Goal: Transaction & Acquisition: Purchase product/service

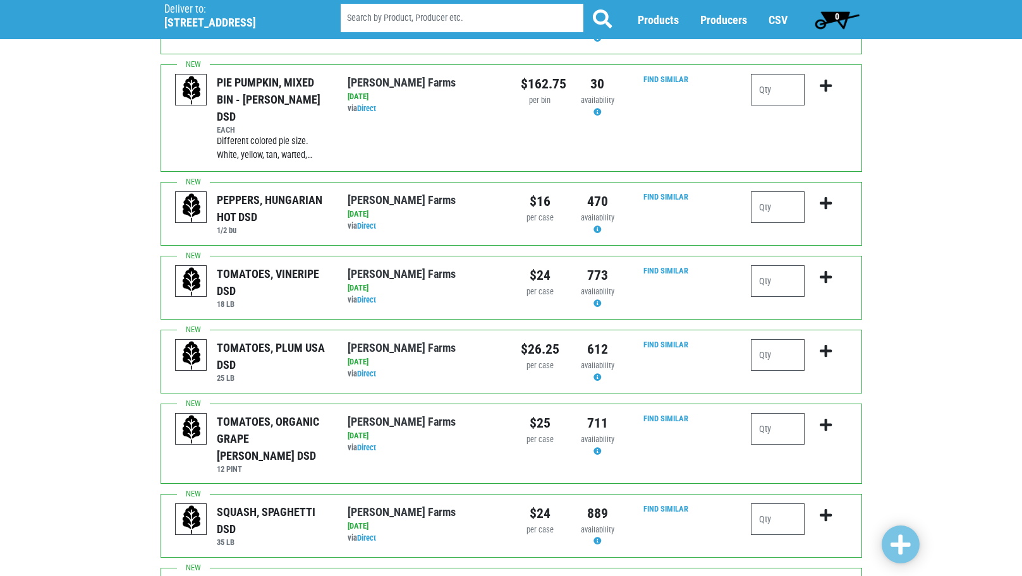
scroll to position [316, 0]
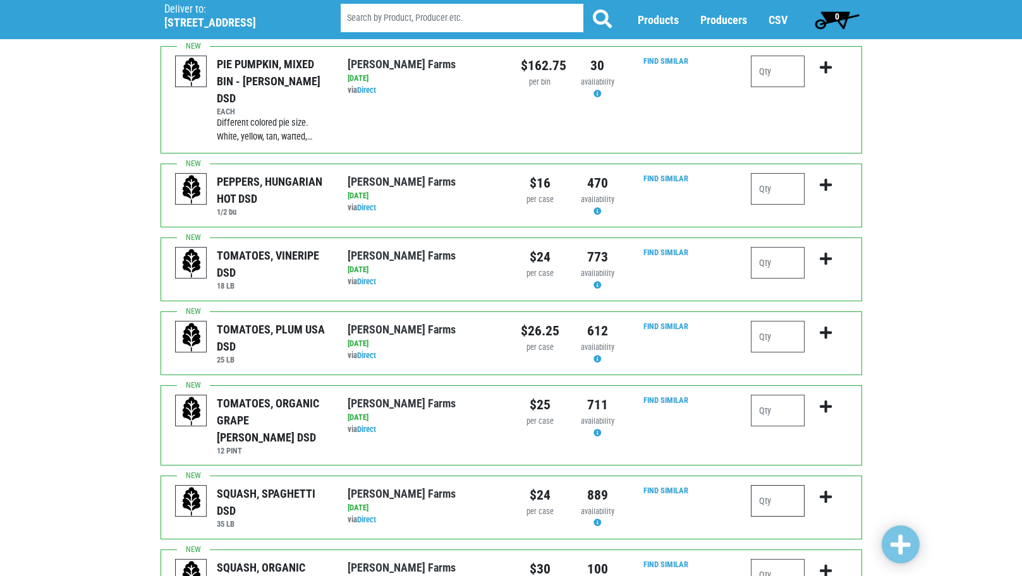
click at [772, 485] on input "number" at bounding box center [778, 501] width 54 height 32
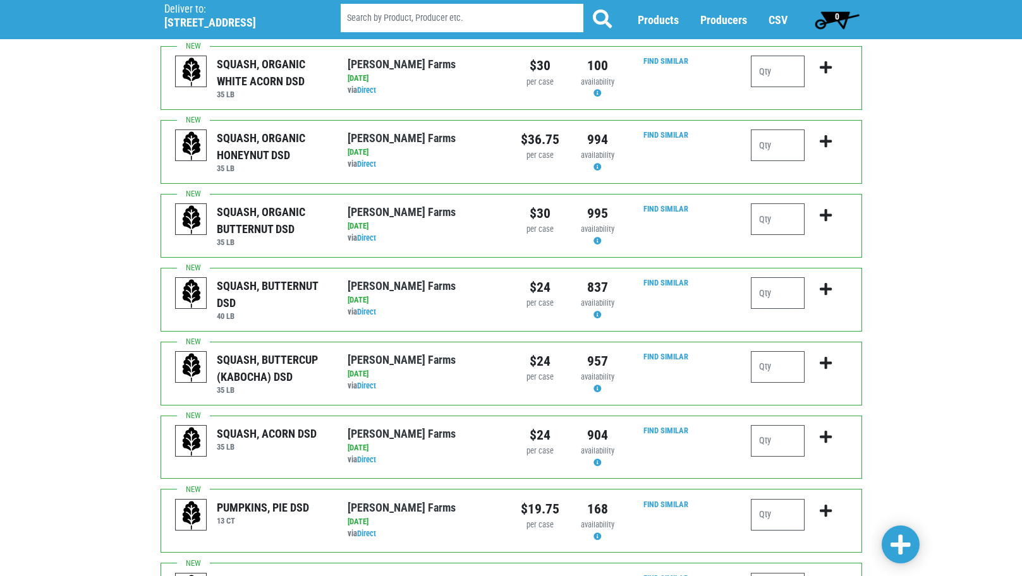
scroll to position [822, 0]
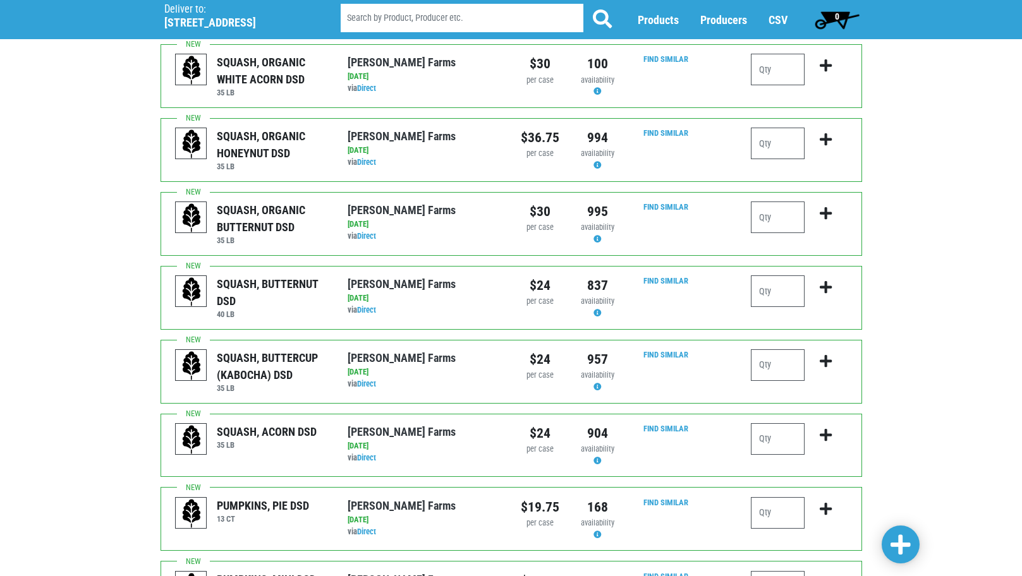
type input "1"
click at [772, 424] on input "number" at bounding box center [778, 440] width 54 height 32
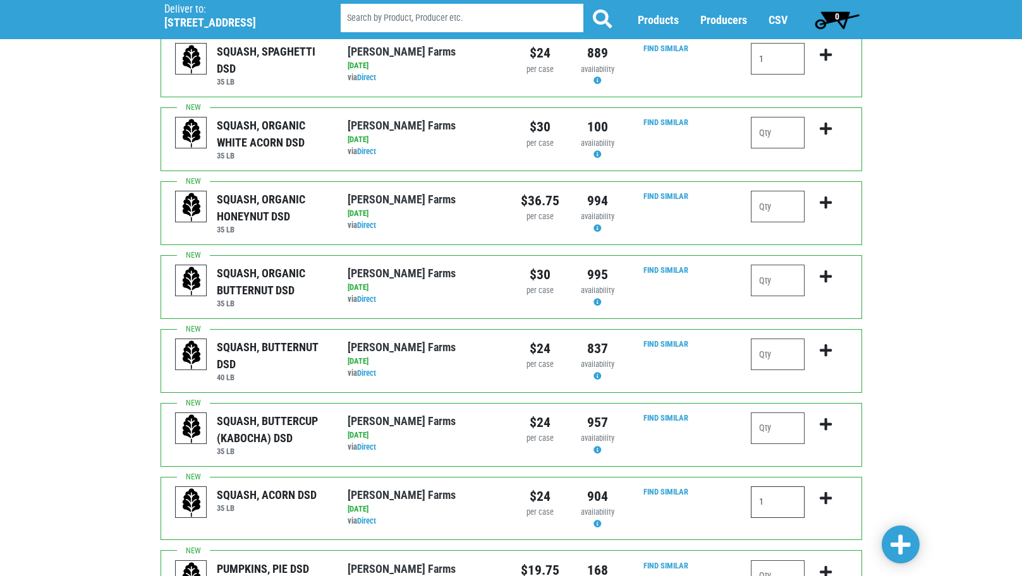
scroll to position [695, 0]
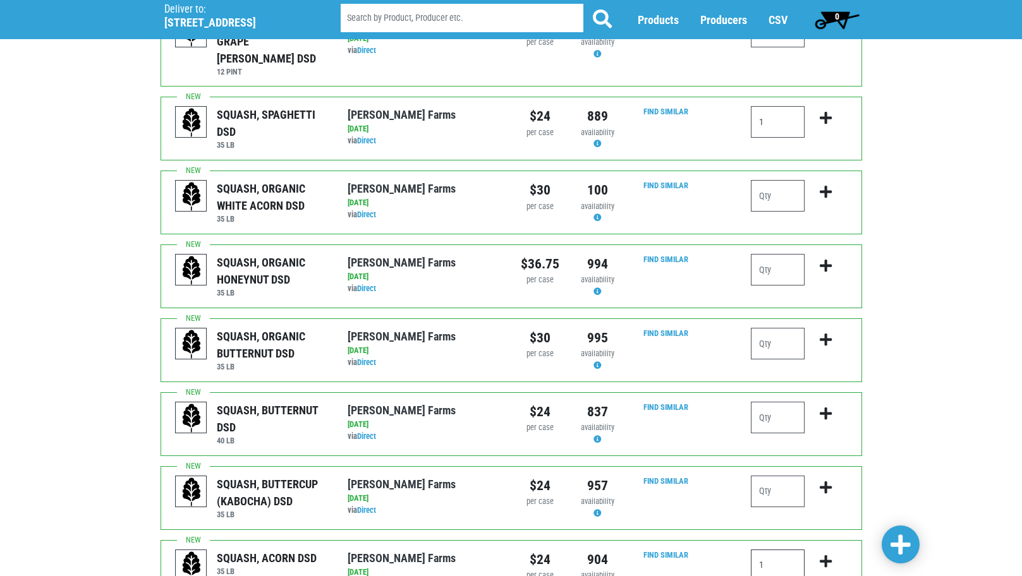
type input "1"
drag, startPoint x: 786, startPoint y: 377, endPoint x: 779, endPoint y: 379, distance: 7.2
click at [786, 402] on input "number" at bounding box center [778, 418] width 54 height 32
type input "2"
click at [785, 106] on input "1" at bounding box center [778, 122] width 54 height 32
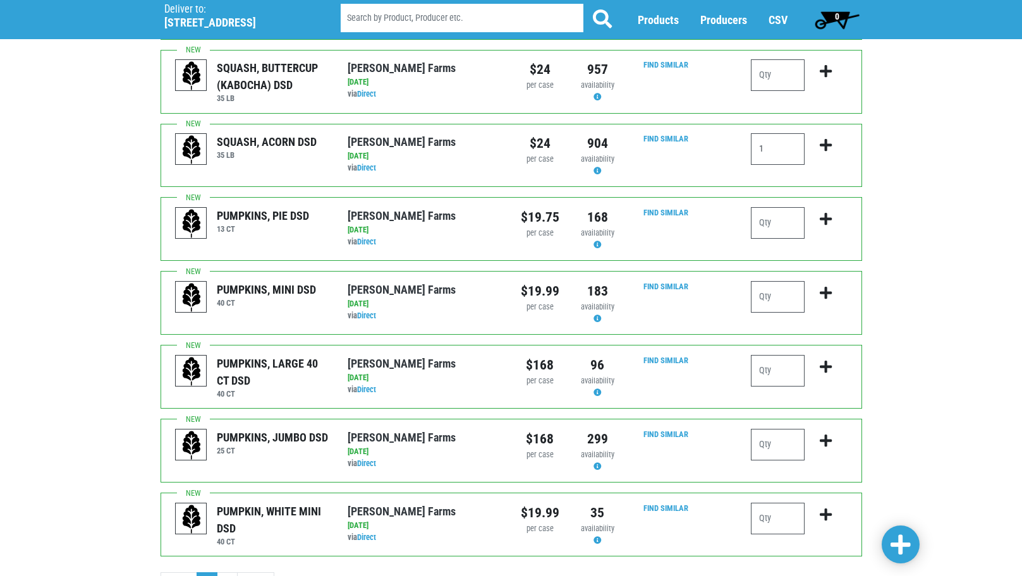
scroll to position [1138, 0]
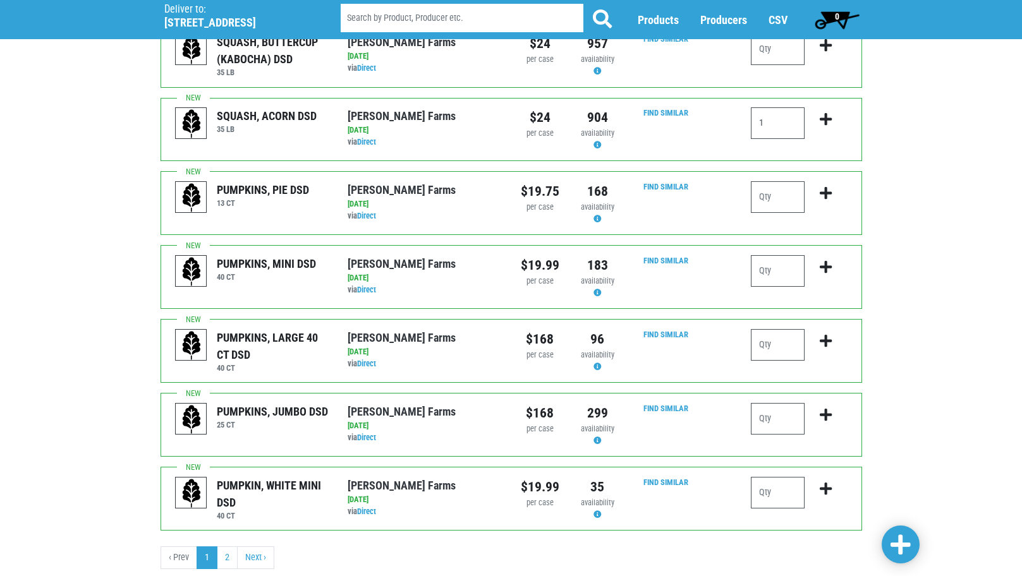
type input "2"
click at [896, 546] on span at bounding box center [901, 545] width 20 height 23
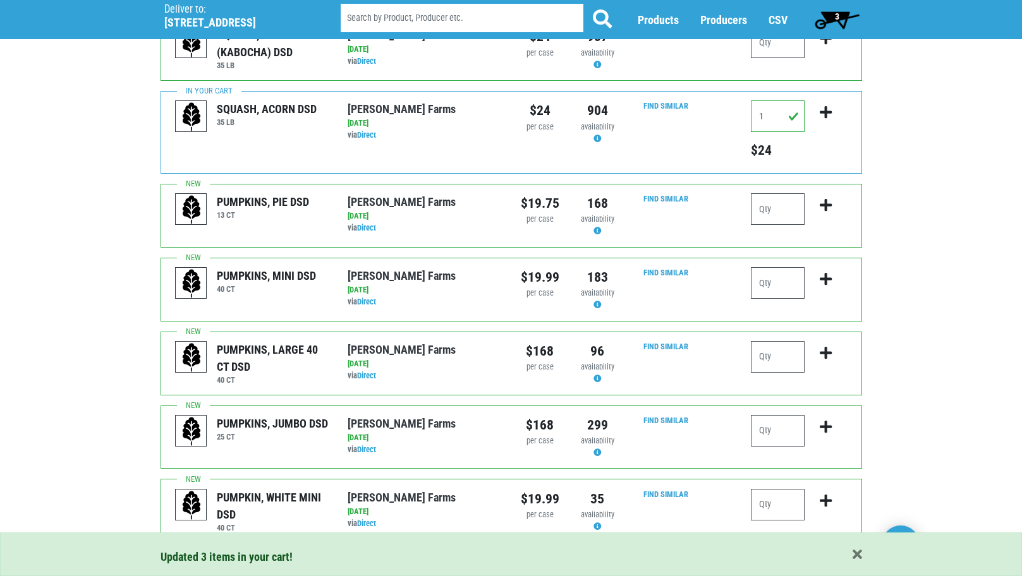
scroll to position [1196, 0]
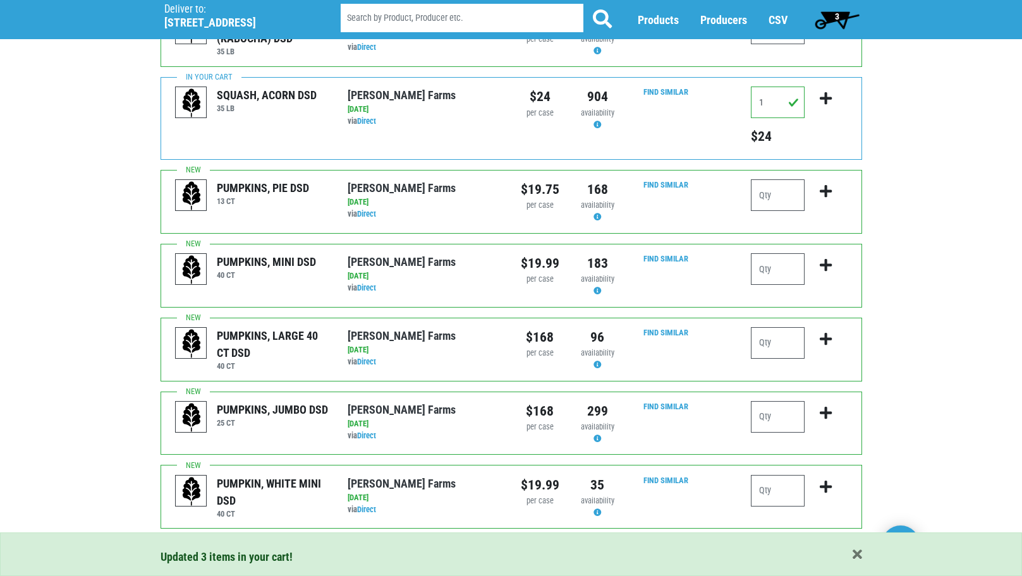
click at [258, 545] on link "Next ›" at bounding box center [255, 556] width 37 height 23
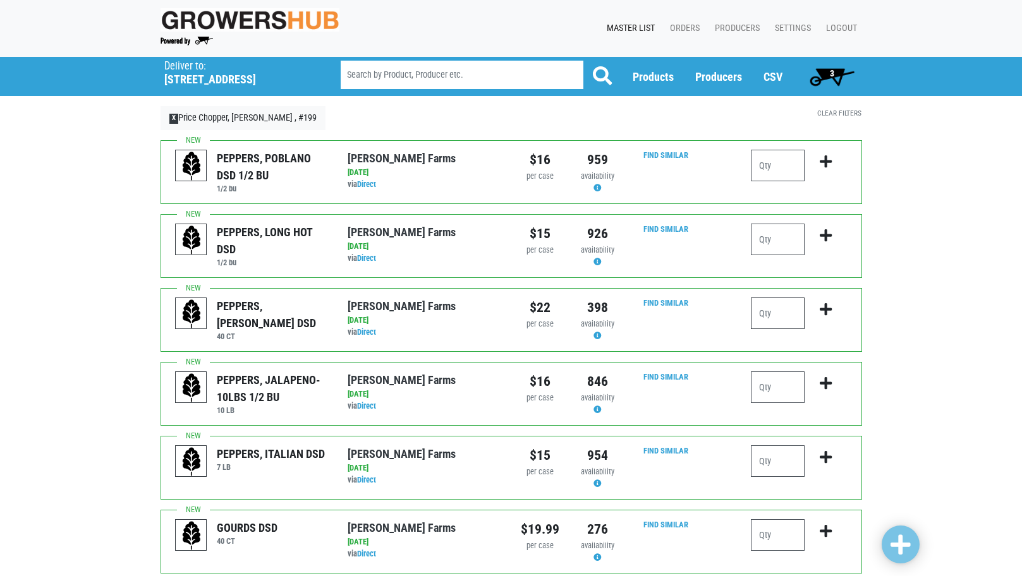
click at [771, 308] on input "number" at bounding box center [778, 314] width 54 height 32
type input "4"
click at [778, 460] on input "number" at bounding box center [778, 462] width 54 height 32
type input "1"
click at [896, 537] on span at bounding box center [901, 545] width 20 height 23
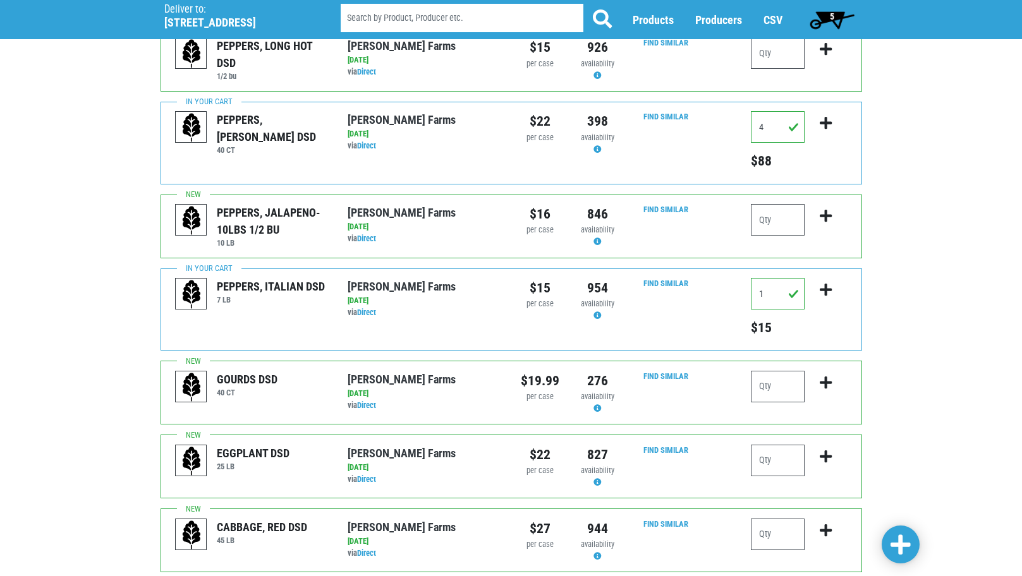
scroll to position [63, 0]
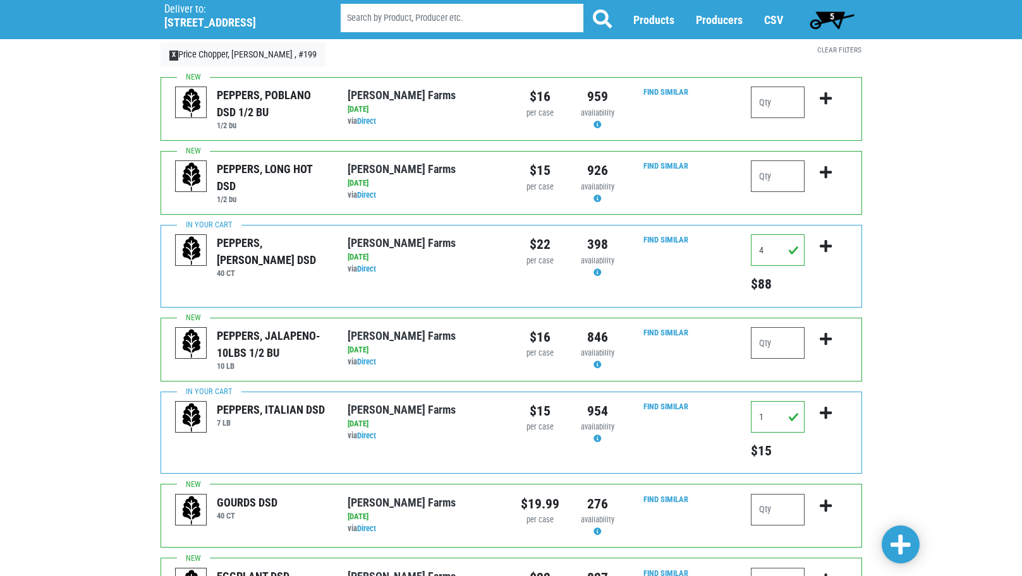
click at [833, 17] on span "5" at bounding box center [832, 16] width 4 height 10
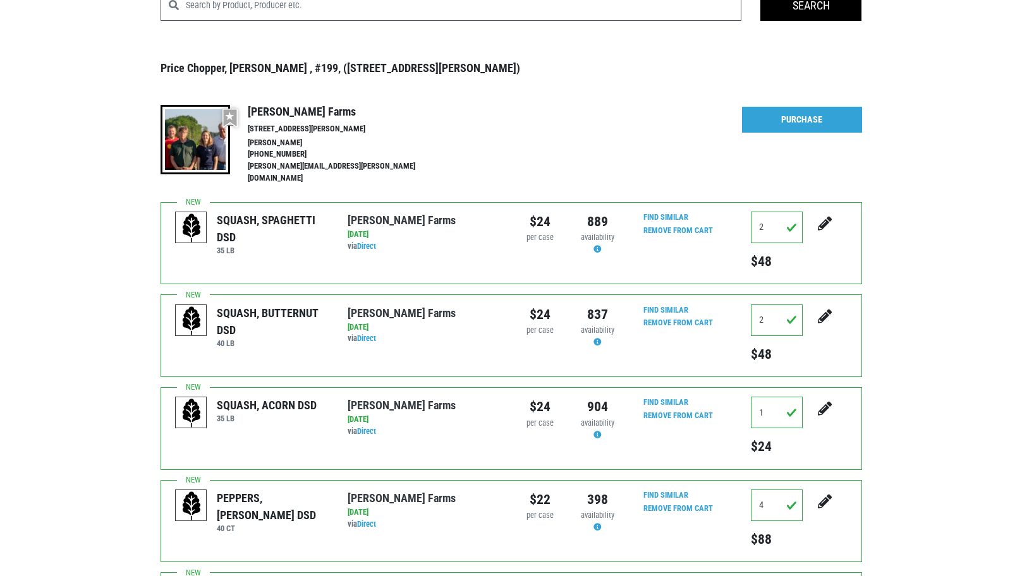
scroll to position [78, 0]
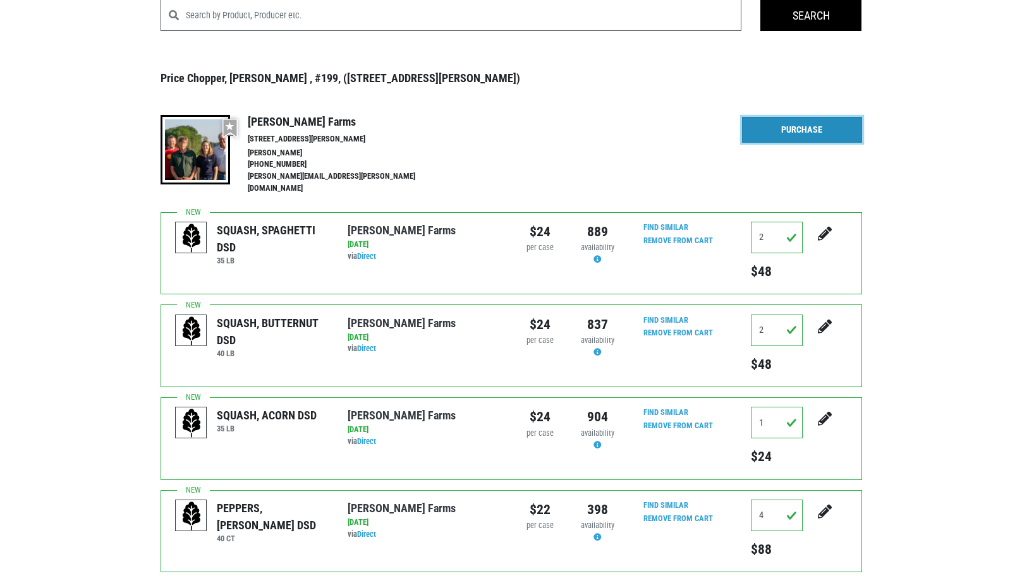
click at [825, 129] on link "Purchase" at bounding box center [802, 130] width 120 height 27
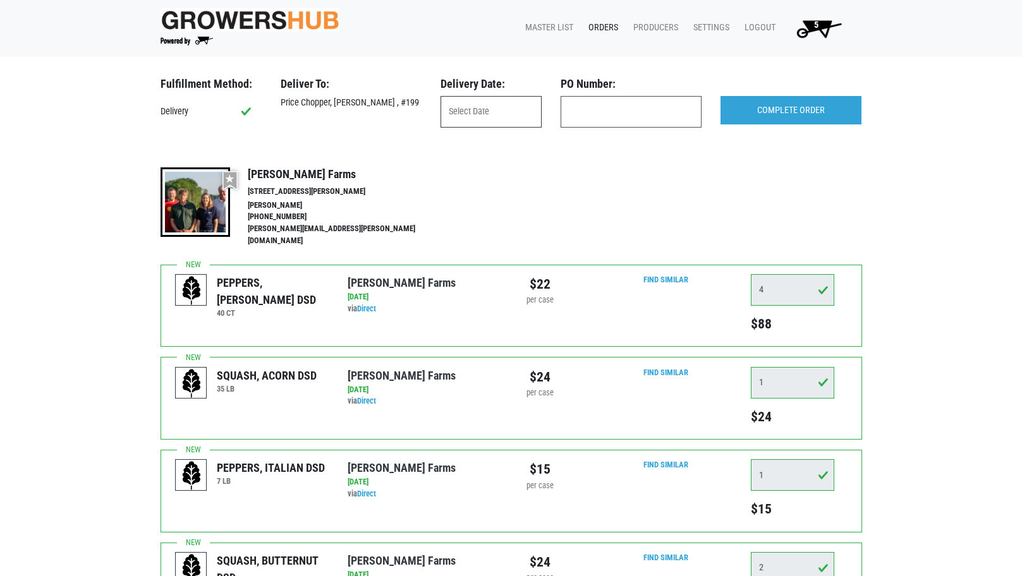
click at [460, 114] on input "text" at bounding box center [491, 112] width 101 height 32
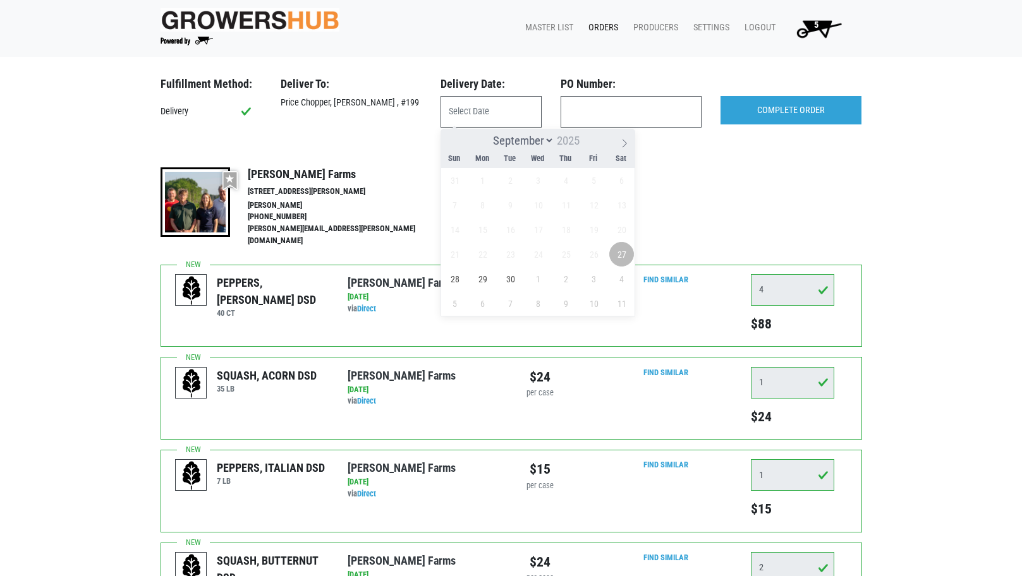
click at [618, 252] on span "27" at bounding box center [621, 254] width 25 height 25
type input "[DATE]"
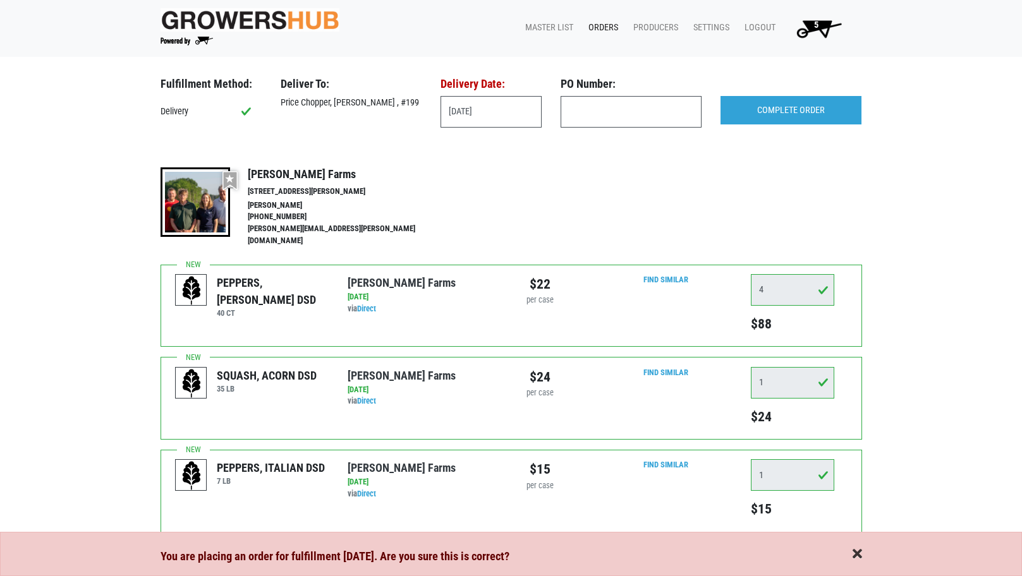
click at [856, 554] on span "button" at bounding box center [857, 555] width 9 height 14
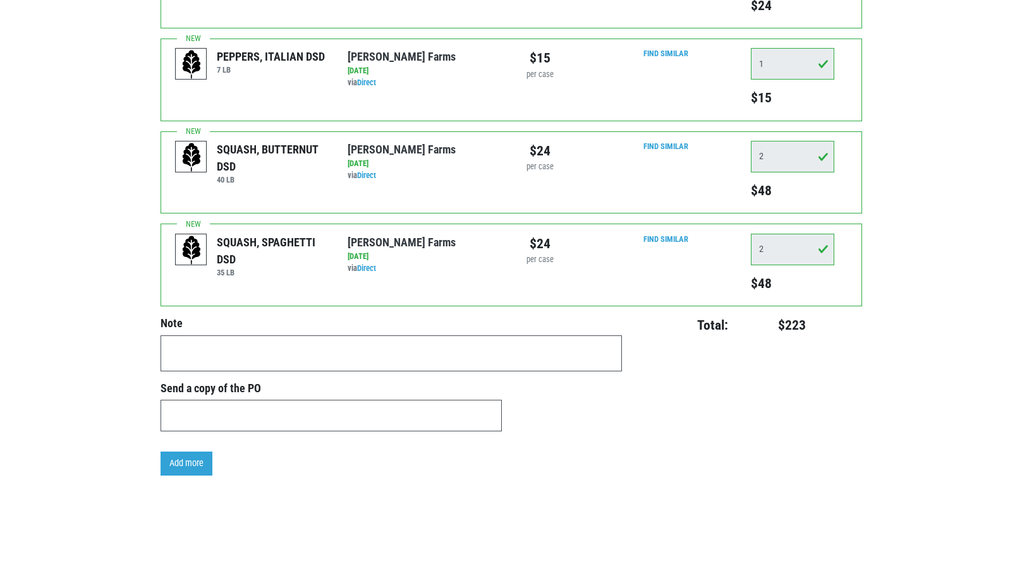
scroll to position [32, 0]
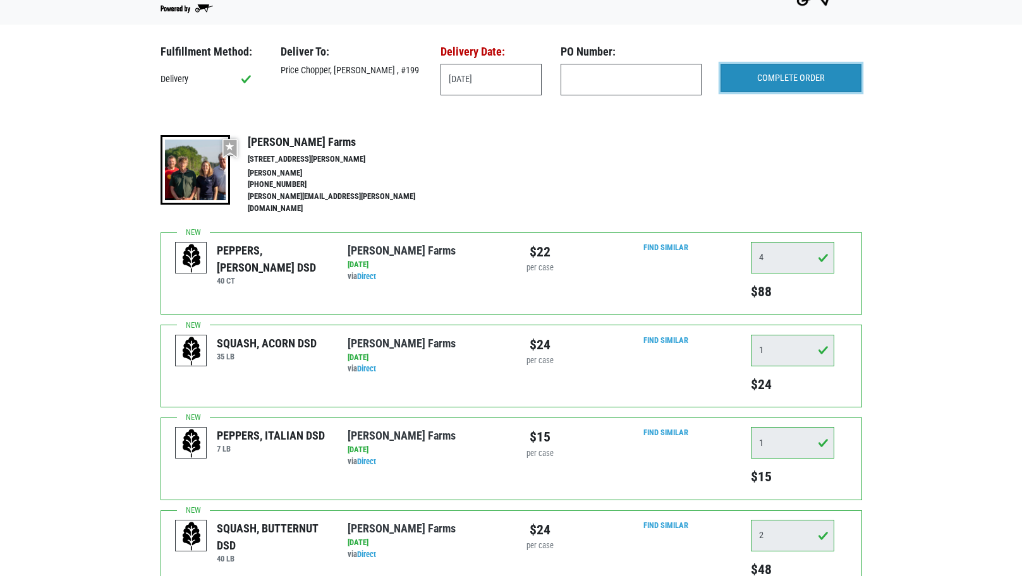
click at [774, 85] on input "COMPLETE ORDER" at bounding box center [791, 78] width 141 height 29
